Goal: Transaction & Acquisition: Obtain resource

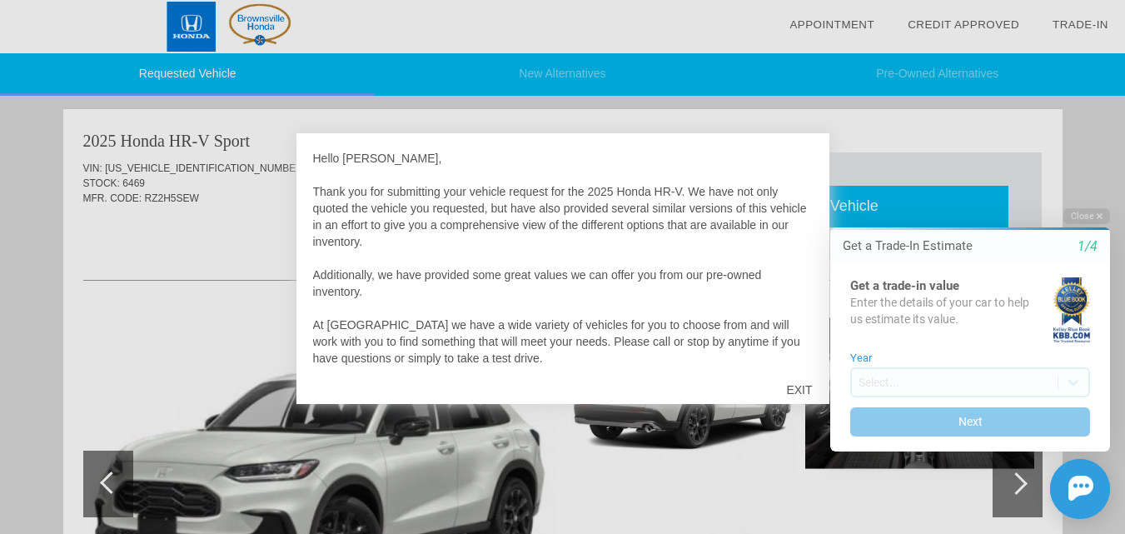
click at [802, 193] on html "Welcome! Get a Trade-In Estimate 1/4 Get a trade-in value Enter the details of …" at bounding box center [960, 193] width 330 height 0
drag, startPoint x: 807, startPoint y: 255, endPoint x: 807, endPoint y: 282, distance: 27.5
click at [807, 193] on html "Welcome! Get a Trade-In Estimate 1/4 Get a trade-in value Enter the details of …" at bounding box center [960, 193] width 330 height 0
click at [802, 193] on html "Welcome! Get a Trade-In Estimate 1/4 Get a trade-in value Enter the details of …" at bounding box center [960, 193] width 330 height 0
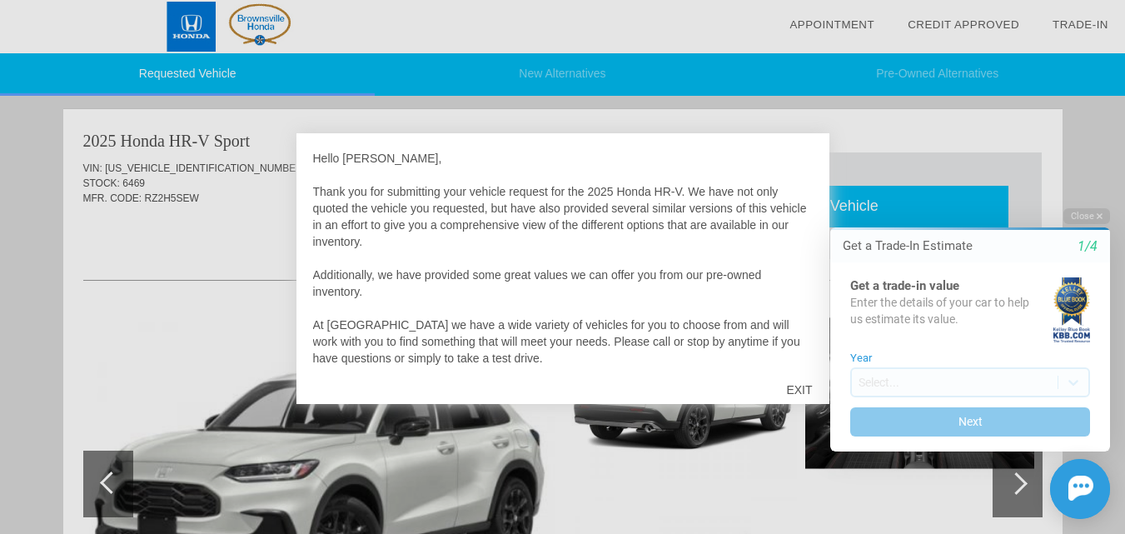
click at [798, 193] on html "Welcome! Get a Trade-In Estimate 1/4 Get a trade-in value Enter the details of …" at bounding box center [960, 193] width 330 height 0
click at [801, 193] on html "Welcome! Get a Trade-In Estimate 1/4 Get a trade-in value Enter the details of …" at bounding box center [960, 193] width 330 height 0
click at [889, 312] on div "Enter the details of your car to help us estimate its value." at bounding box center [950, 311] width 201 height 32
click at [893, 220] on div "Close Get a Trade-In Estimate 1/4 Get a trade-in value Enter the details of you…" at bounding box center [960, 363] width 300 height 311
click at [903, 186] on div at bounding box center [562, 267] width 1125 height 534
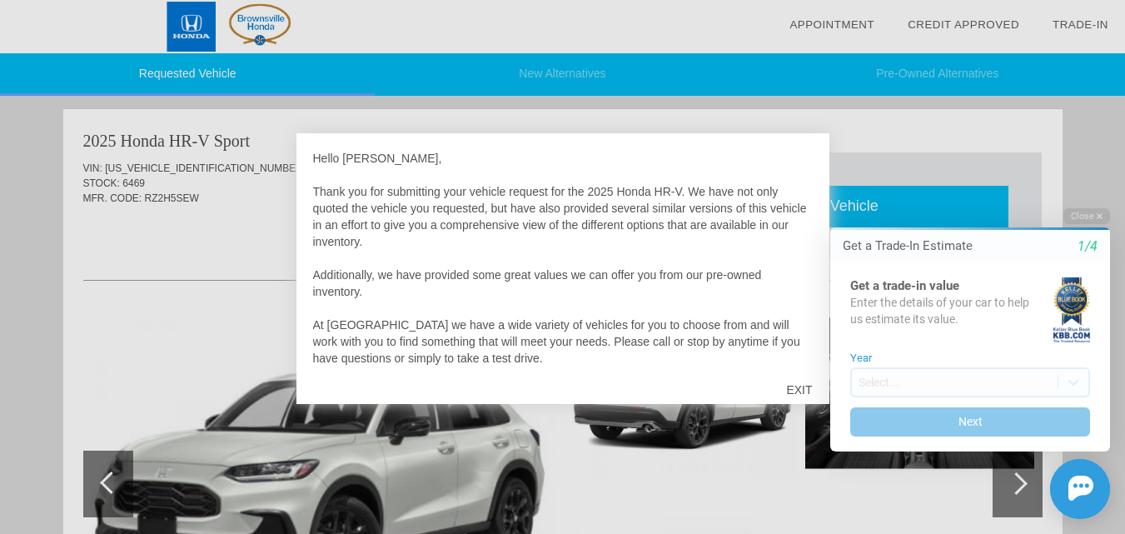
scroll to position [17, 0]
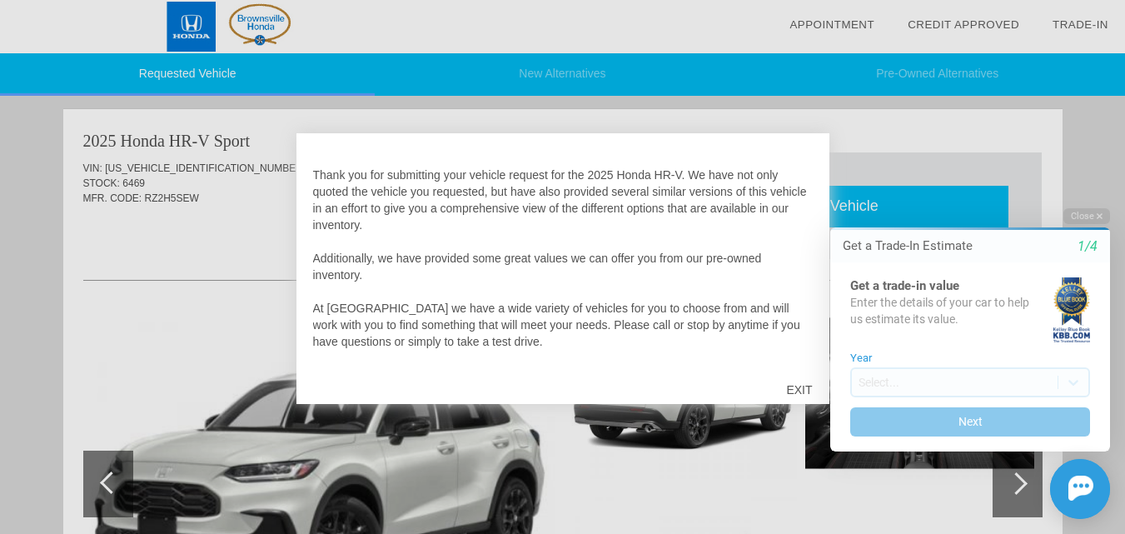
click at [804, 193] on html "Welcome! Get a Trade-In Estimate 1/4 Get a trade-in value Enter the details of …" at bounding box center [960, 193] width 330 height 0
click at [219, 167] on div at bounding box center [562, 267] width 1125 height 534
click at [320, 127] on div at bounding box center [562, 267] width 1125 height 534
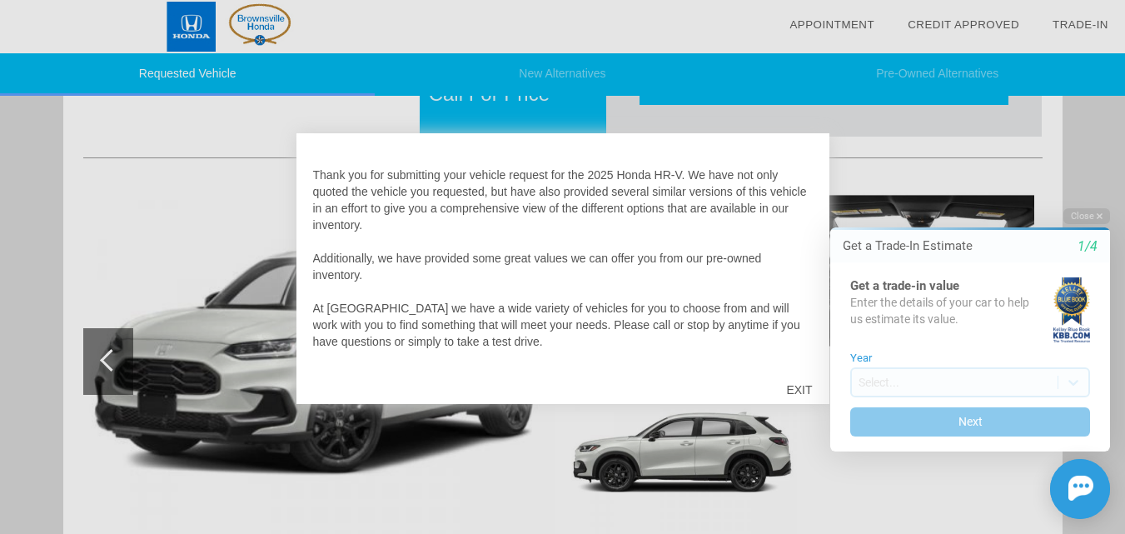
scroll to position [250, 0]
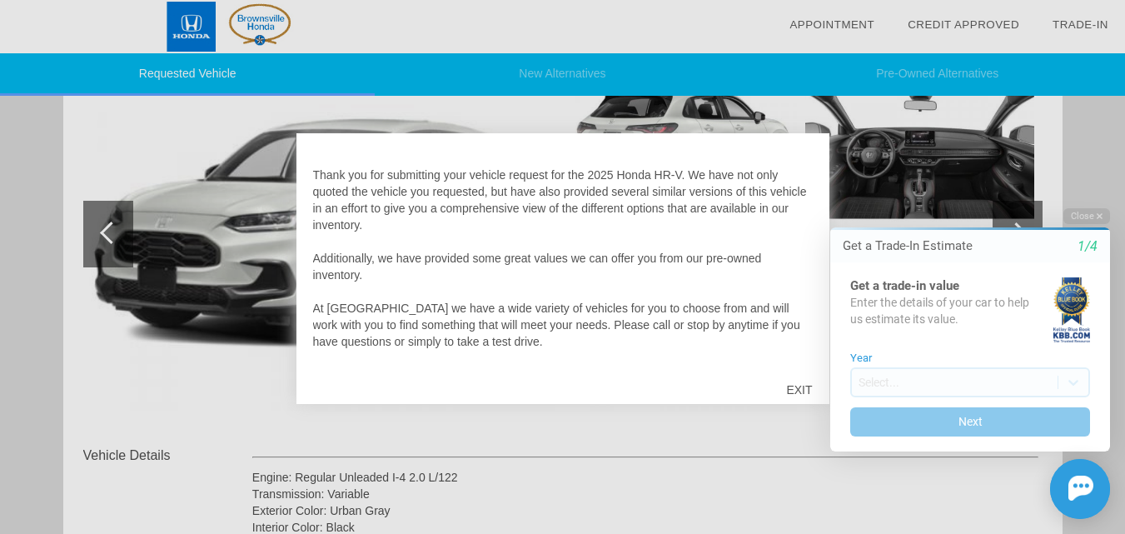
drag, startPoint x: 536, startPoint y: 236, endPoint x: 540, endPoint y: 246, distance: 11.6
click at [540, 246] on div "Hello [PERSON_NAME], Thank you for submitting your vehicle request for the 2025…" at bounding box center [563, 258] width 500 height 216
drag, startPoint x: 540, startPoint y: 246, endPoint x: 545, endPoint y: 267, distance: 21.4
click at [545, 267] on div "Hello [PERSON_NAME], Thank you for submitting your vehicle request for the 2025…" at bounding box center [563, 258] width 500 height 216
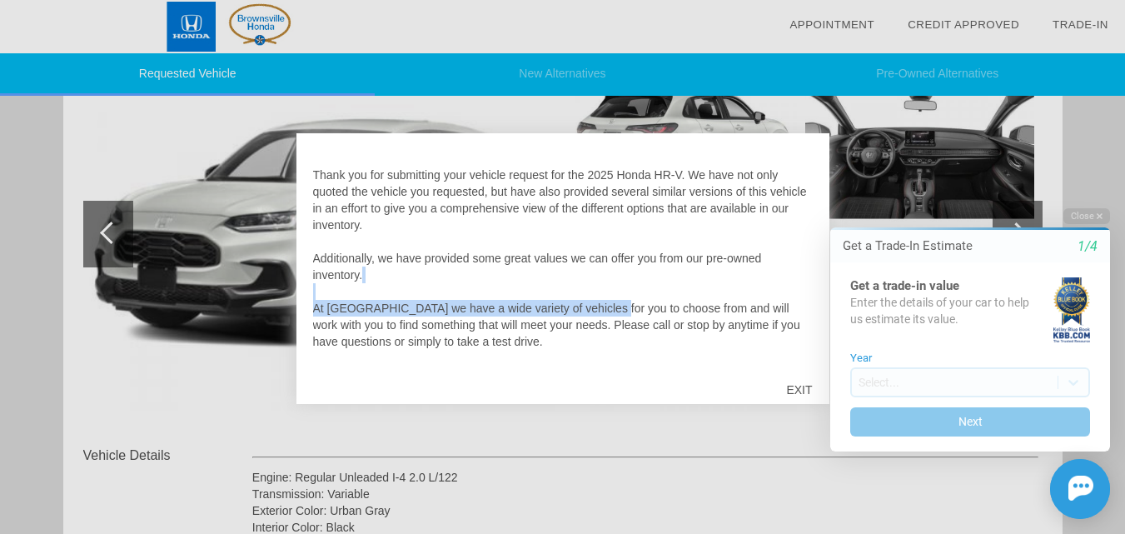
click at [597, 311] on div "Hello [PERSON_NAME], Thank you for submitting your vehicle request for the 2025…" at bounding box center [563, 258] width 500 height 216
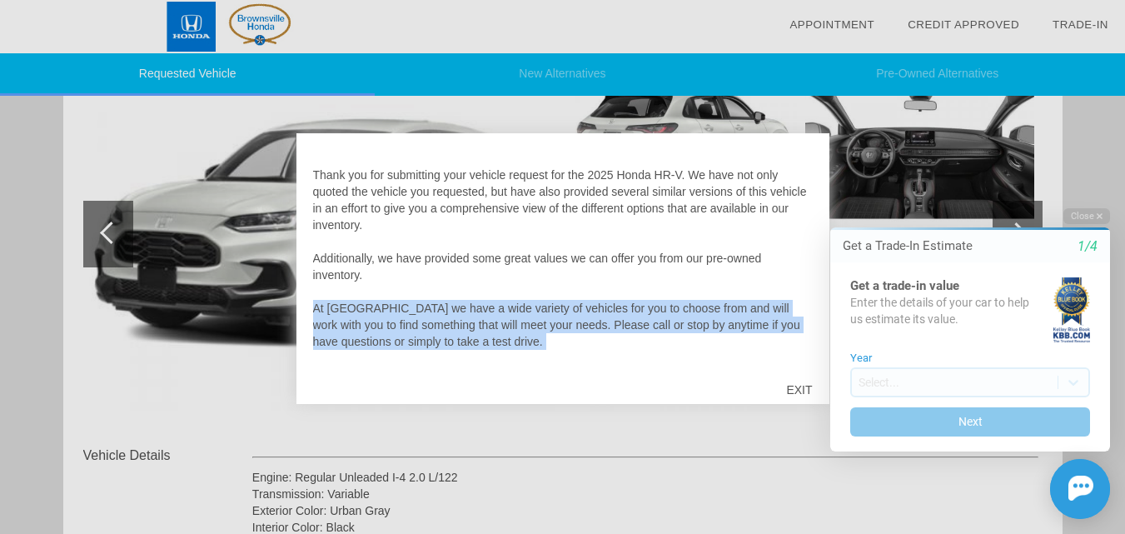
drag, startPoint x: 633, startPoint y: 341, endPoint x: 639, endPoint y: 355, distance: 15.3
click at [639, 355] on div "Hello [PERSON_NAME], Thank you for submitting your vehicle request for the 2025…" at bounding box center [563, 258] width 500 height 216
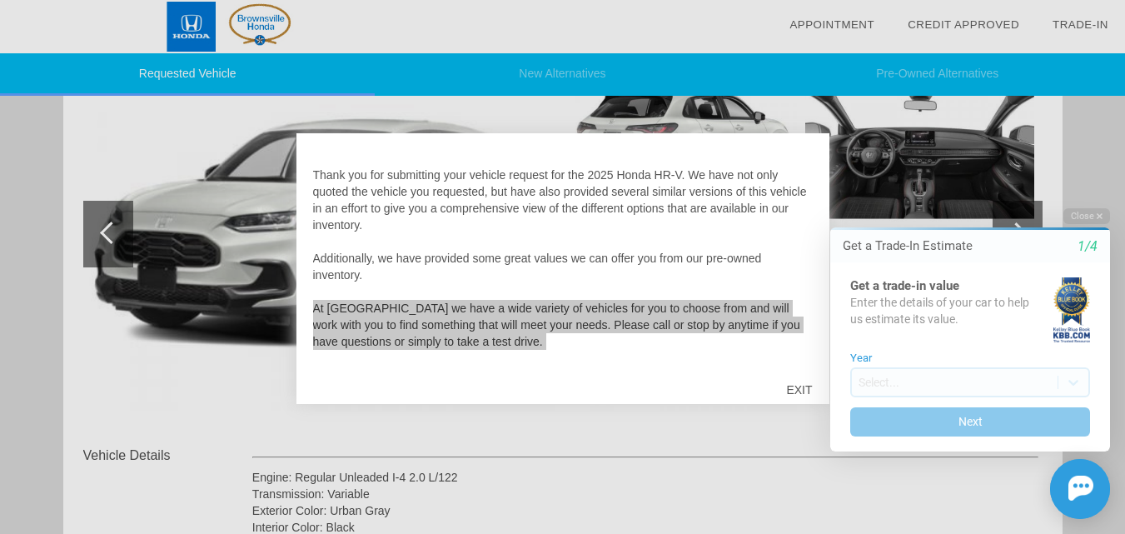
click at [803, 193] on html "Welcome! Get a Trade-In Estimate 1/4 Get a trade-in value Enter the details of …" at bounding box center [960, 193] width 330 height 0
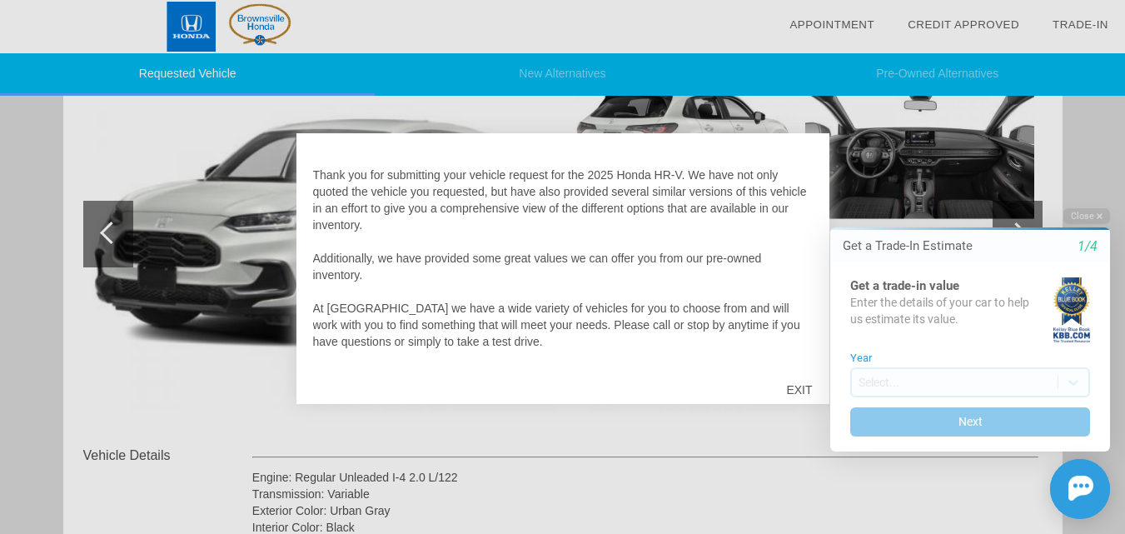
click at [790, 384] on div "EXIT" at bounding box center [798, 390] width 59 height 50
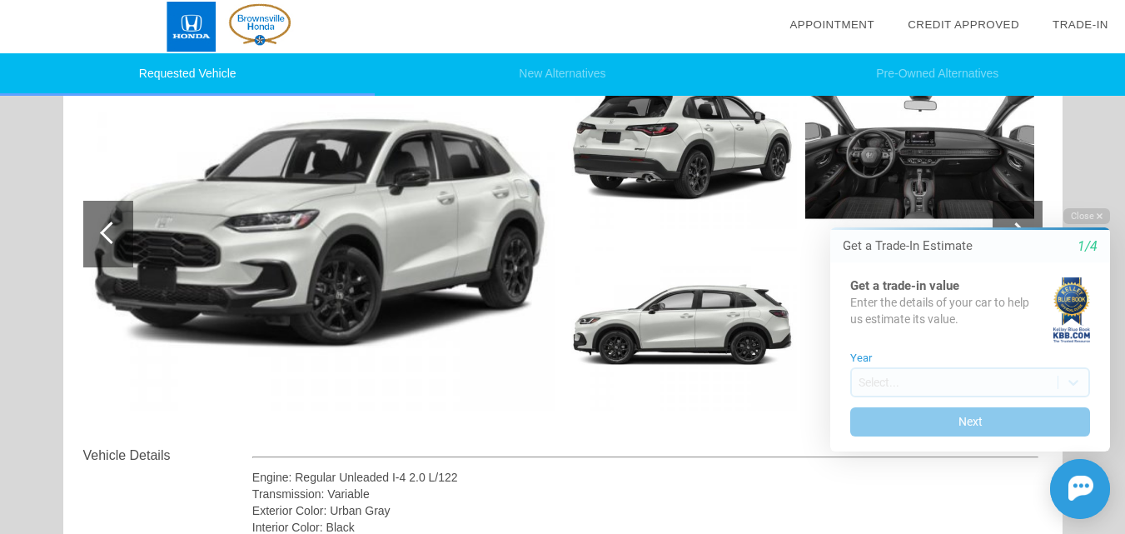
click at [1017, 252] on div "Get a Trade-In Estimate 1/4" at bounding box center [970, 245] width 280 height 17
click at [1092, 239] on icon "1/4" at bounding box center [1087, 246] width 20 height 15
click at [1097, 214] on icon "button" at bounding box center [1100, 215] width 6 height 9
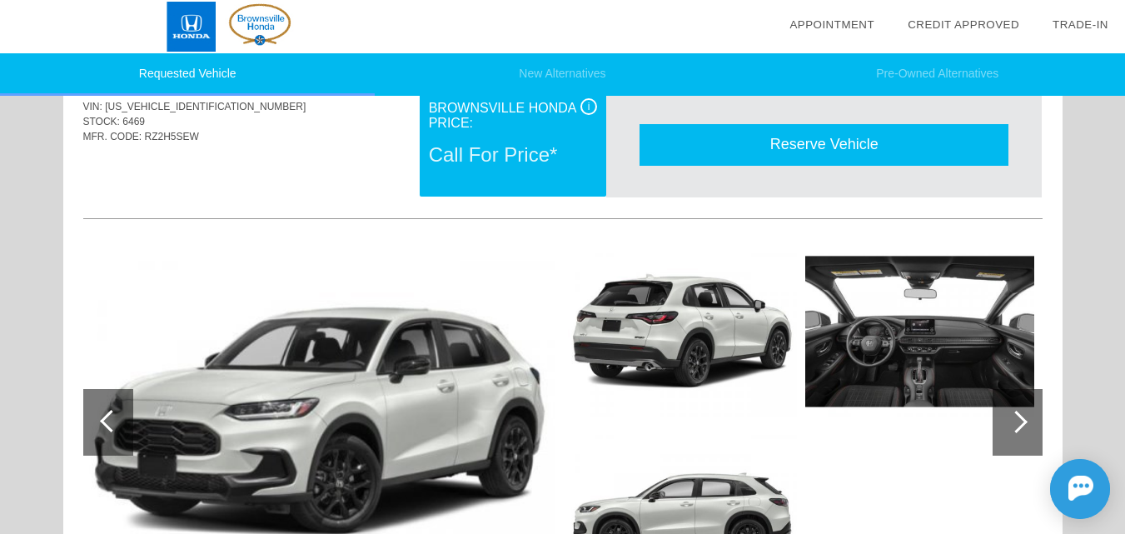
scroll to position [0, 0]
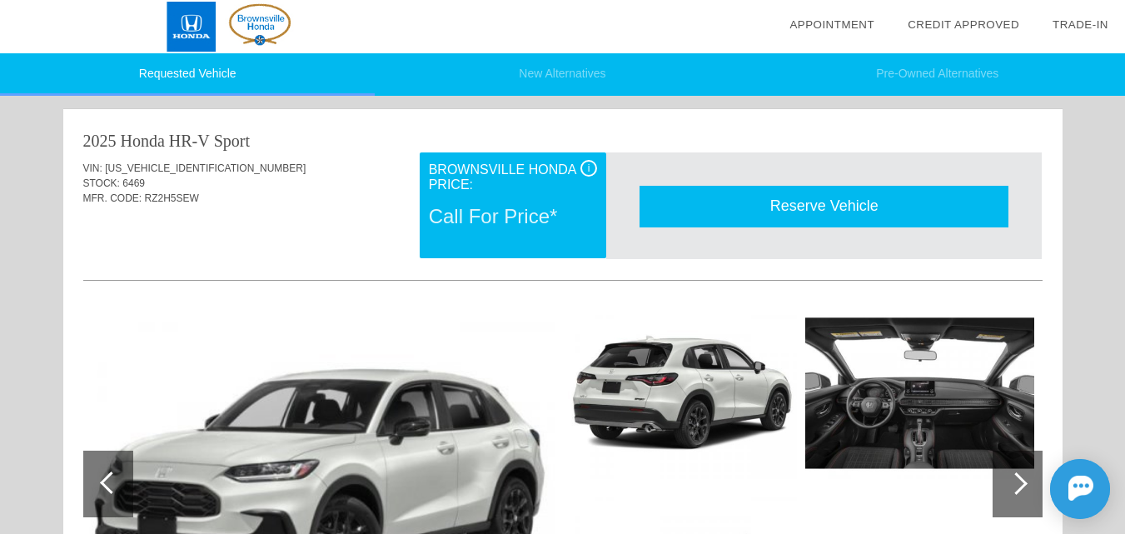
click at [529, 220] on div "Call For Price*" at bounding box center [513, 216] width 168 height 43
